Goal: Find specific page/section: Find specific page/section

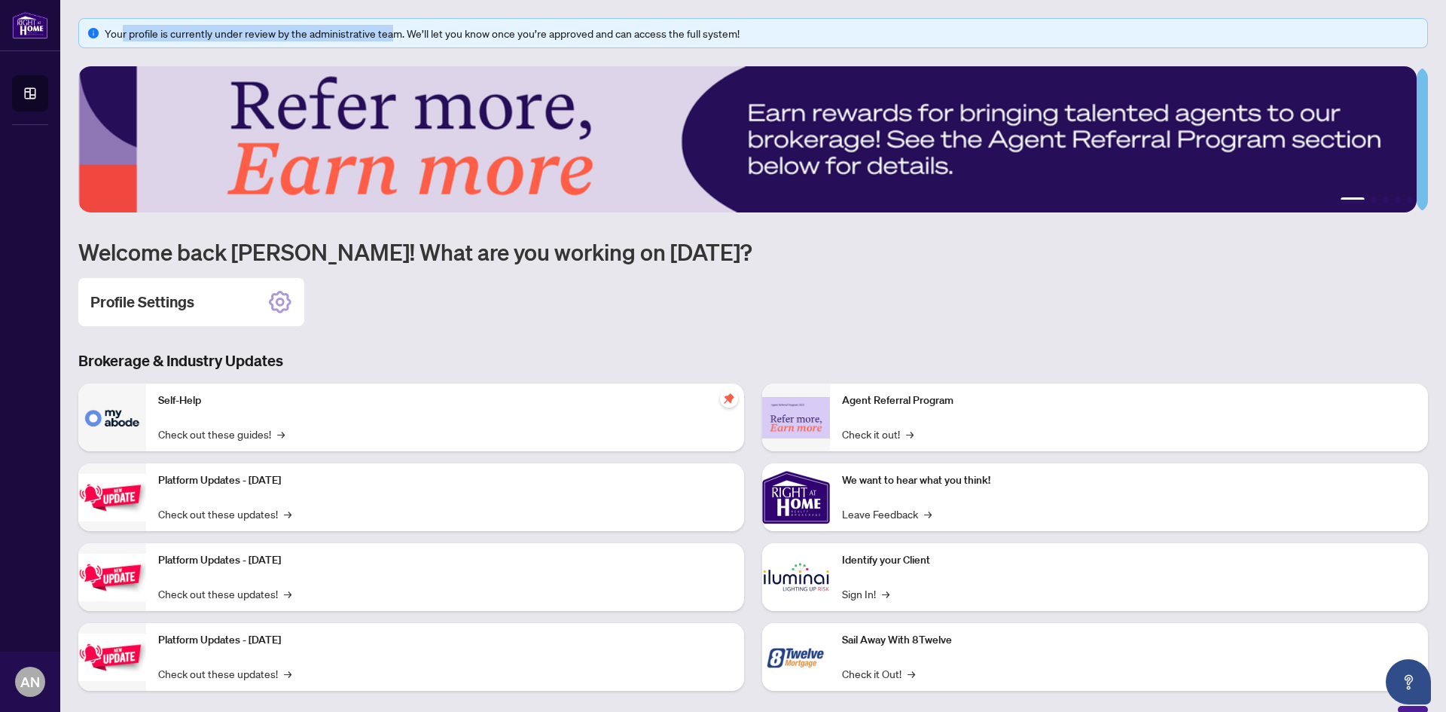
drag, startPoint x: 120, startPoint y: 30, endPoint x: 410, endPoint y: 34, distance: 289.9
click at [398, 29] on div "Your profile is currently under review by the administrative team. We’ll let yo…" at bounding box center [761, 33] width 1313 height 17
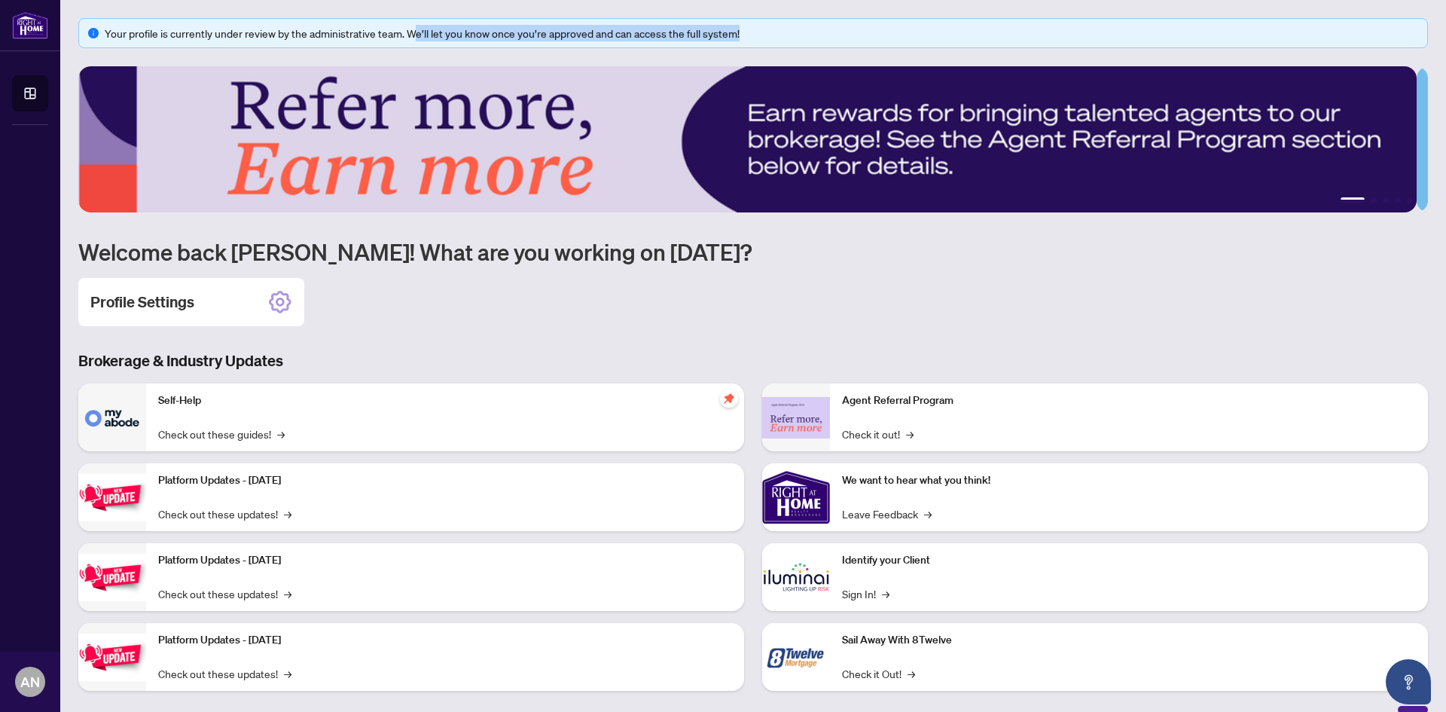
drag, startPoint x: 418, startPoint y: 35, endPoint x: 744, endPoint y: 31, distance: 326.0
click at [744, 31] on div "Your profile is currently under review by the administrative team. We’ll let yo…" at bounding box center [761, 33] width 1313 height 17
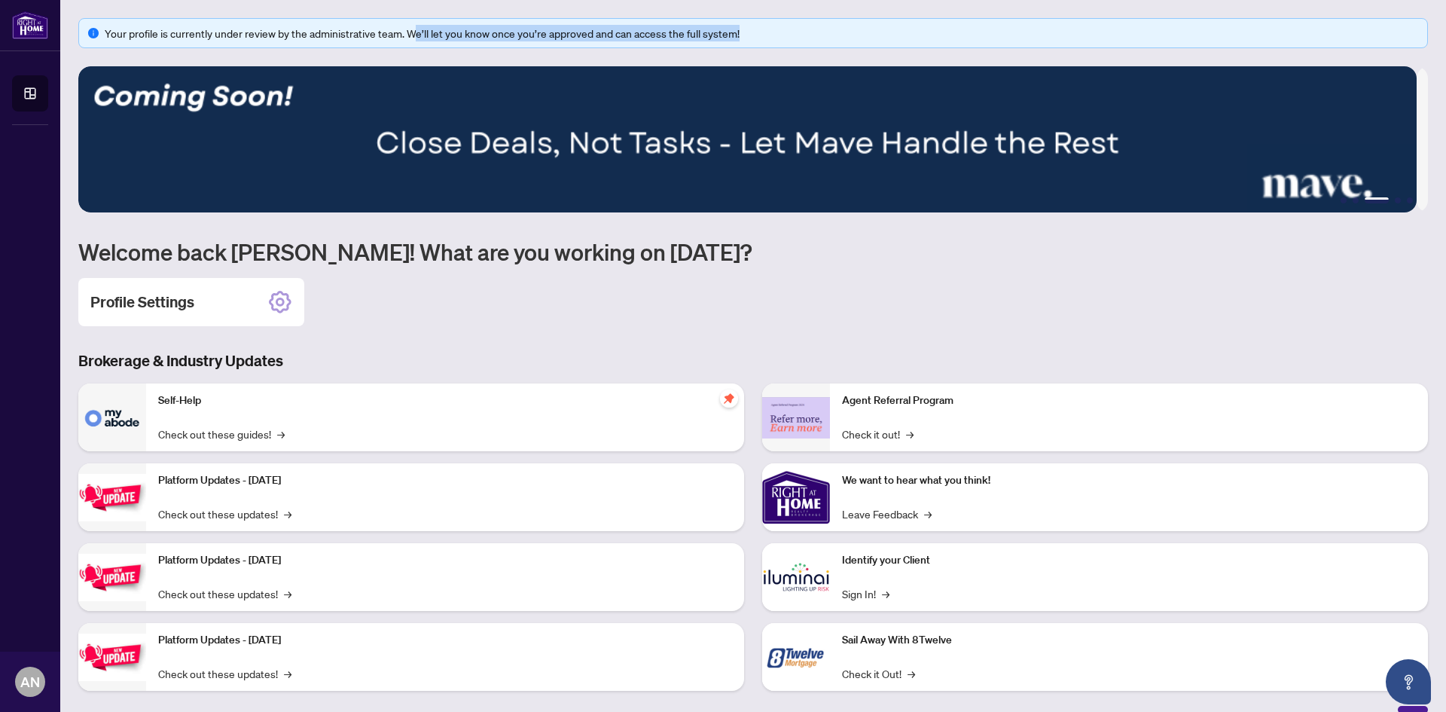
scroll to position [19, 0]
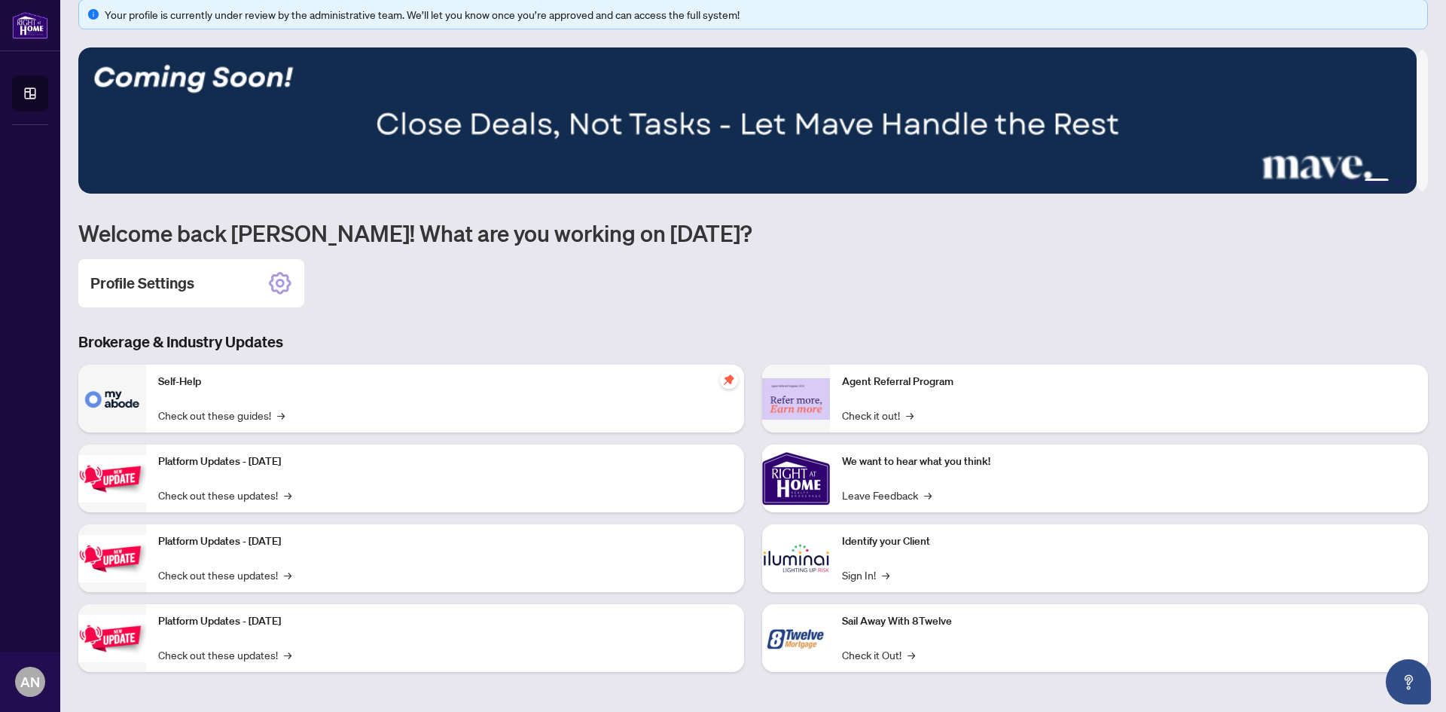
click at [506, 303] on div "Profile Settings" at bounding box center [752, 283] width 1349 height 48
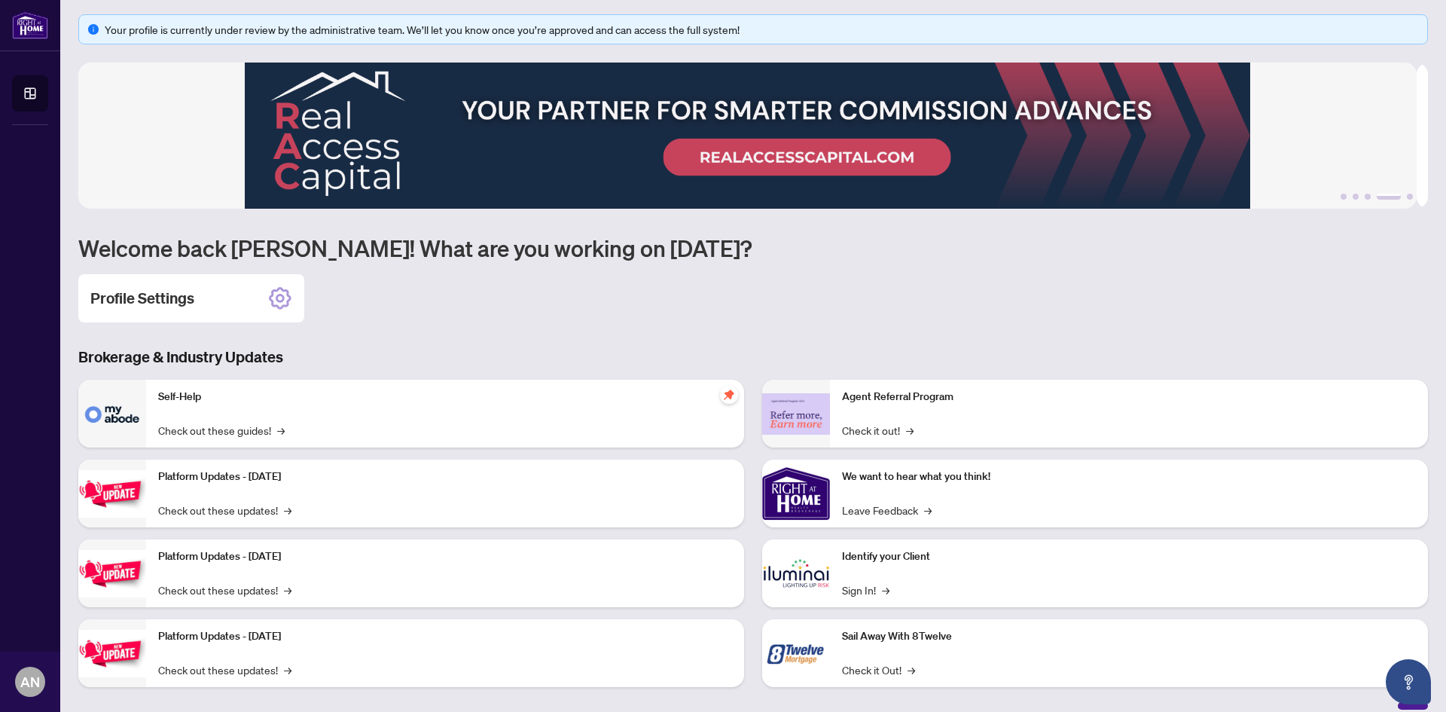
scroll to position [0, 0]
